Goal: Transaction & Acquisition: Purchase product/service

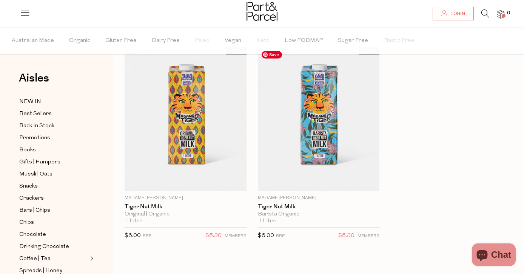
scroll to position [40, 0]
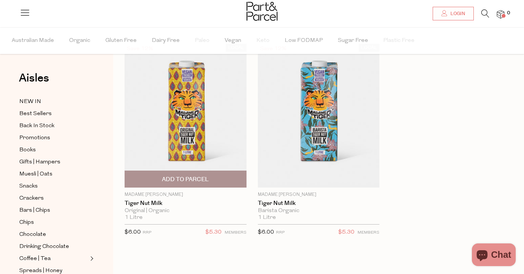
click at [199, 180] on span "Add To Parcel" at bounding box center [185, 180] width 47 height 8
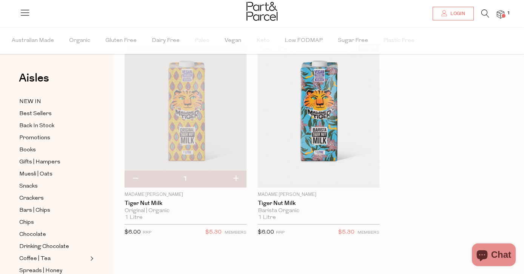
click at [237, 179] on button "button" at bounding box center [236, 179] width 22 height 17
type input "2"
click at [237, 179] on button "button" at bounding box center [236, 179] width 22 height 17
type input "3"
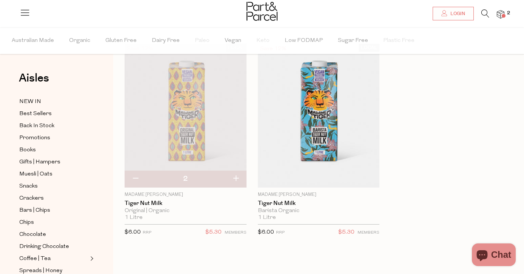
type input "3"
click at [237, 179] on button "button" at bounding box center [236, 179] width 22 height 17
type input "4"
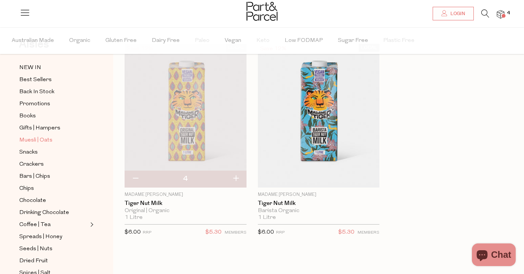
scroll to position [37, 0]
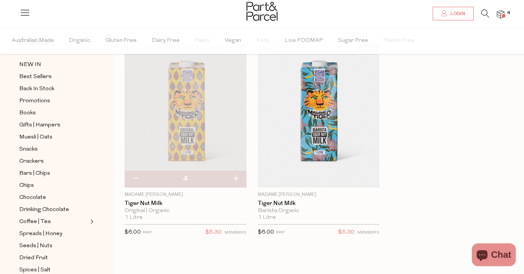
click at [484, 13] on icon at bounding box center [485, 13] width 8 height 8
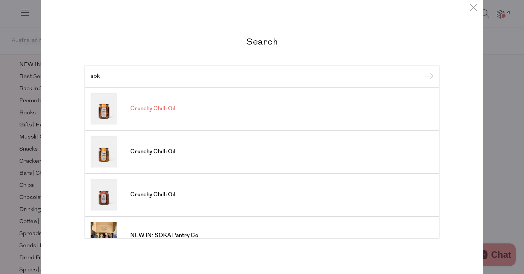
type input "sok"
click at [169, 112] on span "Crunchy Chilli Oil" at bounding box center [152, 109] width 45 height 8
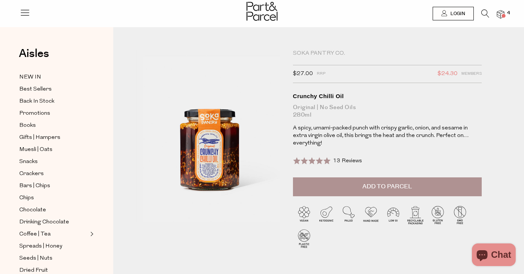
click at [371, 182] on span "Add to Parcel" at bounding box center [386, 186] width 49 height 9
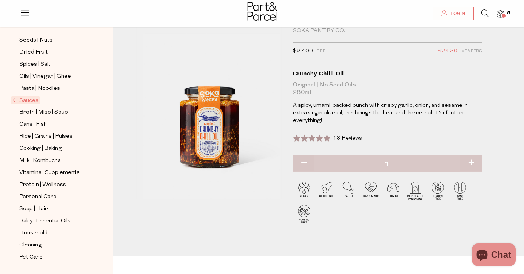
scroll to position [37, 0]
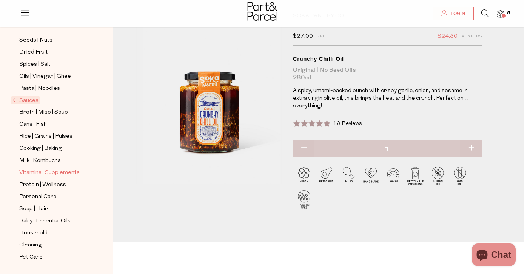
click at [30, 174] on span "Vitamins | Supplements" at bounding box center [49, 172] width 60 height 9
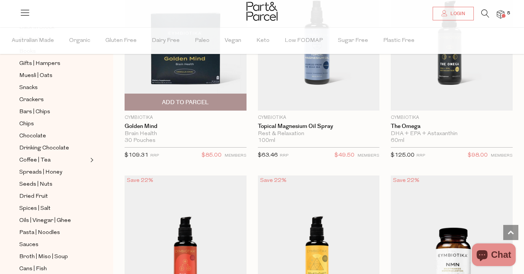
scroll to position [860, 0]
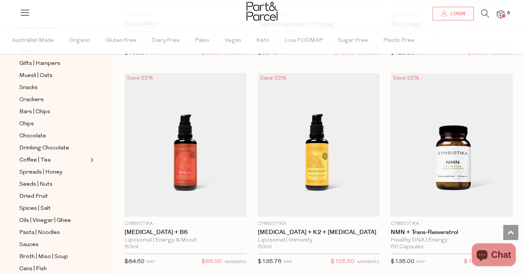
click at [480, 18] on li at bounding box center [481, 15] width 15 height 12
click at [485, 11] on icon at bounding box center [485, 13] width 8 height 8
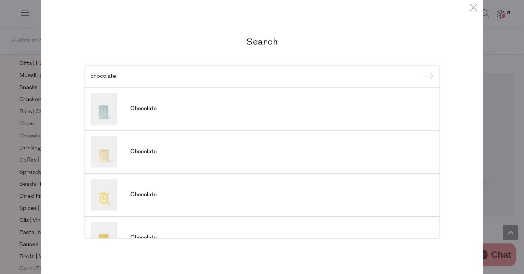
type input "chocolate"
click at [422, 71] on input "submit" at bounding box center [427, 76] width 11 height 11
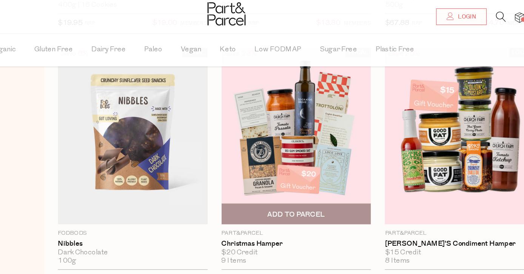
scroll to position [2082, 0]
